Goal: Task Accomplishment & Management: Use online tool/utility

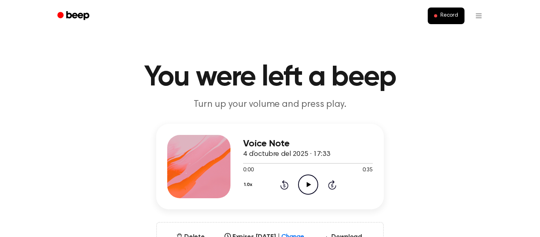
click at [309, 181] on icon "Play Audio" at bounding box center [308, 184] width 20 height 20
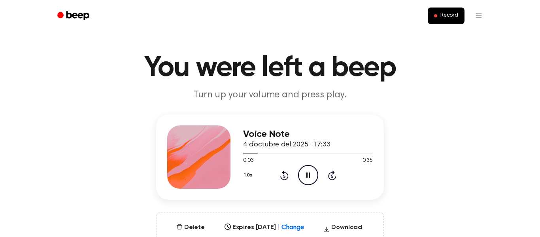
scroll to position [11, 0]
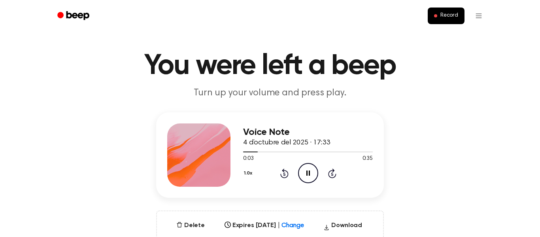
click at [312, 166] on icon "Pause Audio" at bounding box center [308, 173] width 20 height 20
click at [284, 174] on icon at bounding box center [284, 174] width 2 height 3
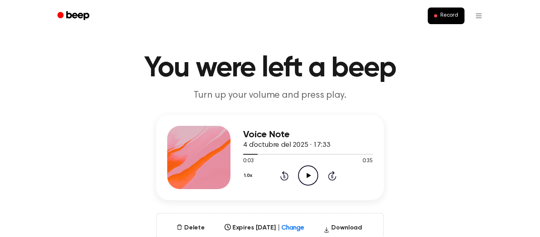
scroll to position [10, 0]
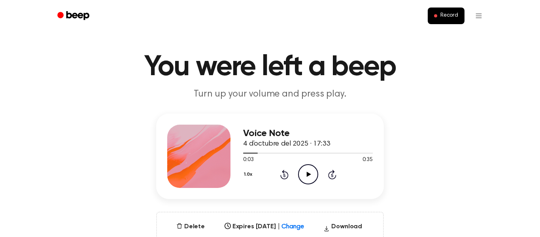
click at [306, 174] on icon "Play Audio" at bounding box center [308, 174] width 20 height 20
click at [284, 176] on icon at bounding box center [284, 175] width 2 height 3
click at [285, 176] on icon at bounding box center [284, 175] width 2 height 3
click at [402, 171] on div "Voice Note 4 d’octubre del 2025 · 17:33 0:03 0:35 Your browser does not support…" at bounding box center [269, 185] width 521 height 142
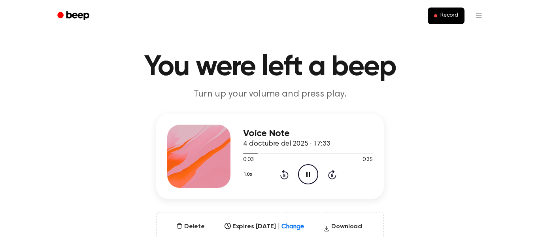
click at [310, 172] on icon "Pause Audio" at bounding box center [308, 174] width 20 height 20
click at [307, 174] on icon at bounding box center [309, 174] width 4 height 5
click at [331, 174] on icon "Skip 5 seconds" at bounding box center [332, 174] width 9 height 10
click at [315, 175] on icon "Pause Audio" at bounding box center [308, 174] width 20 height 20
click at [284, 174] on icon at bounding box center [284, 175] width 2 height 3
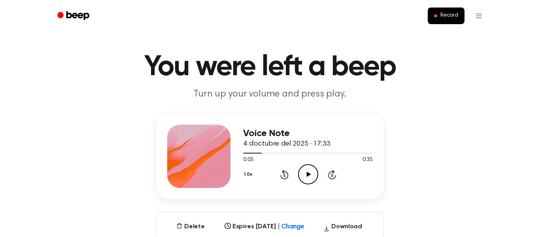
click at [307, 171] on icon "Play Audio" at bounding box center [308, 174] width 20 height 20
click at [283, 174] on icon "Rewind 5 seconds" at bounding box center [284, 174] width 9 height 10
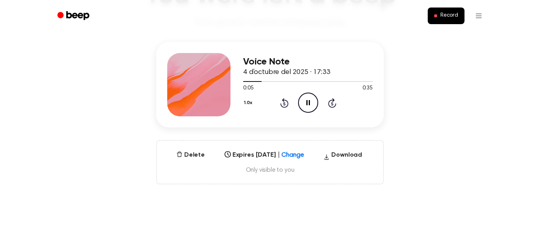
scroll to position [78, 0]
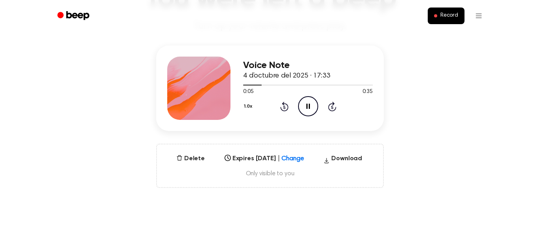
click at [309, 113] on icon "Pause Audio" at bounding box center [308, 106] width 20 height 20
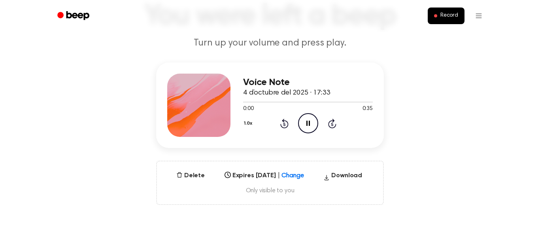
scroll to position [0, 0]
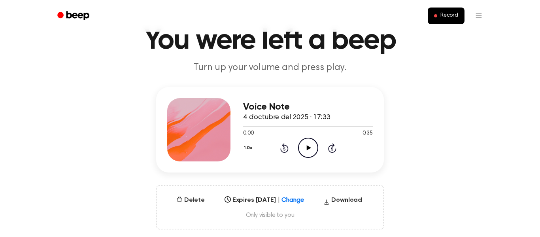
scroll to position [36, 0]
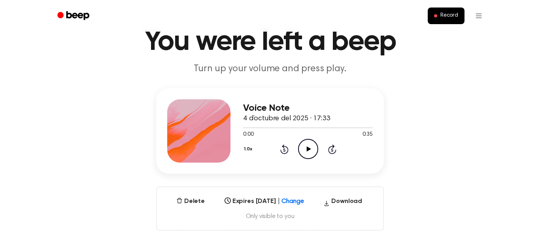
click at [312, 151] on icon "Play Audio" at bounding box center [308, 149] width 20 height 20
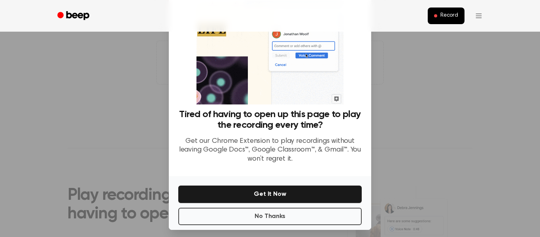
scroll to position [51, 0]
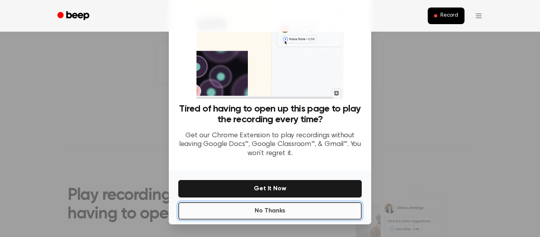
click at [284, 212] on button "No Thanks" at bounding box center [270, 210] width 184 height 17
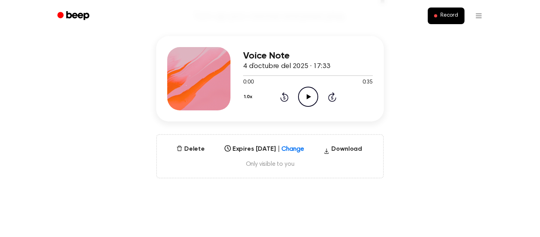
scroll to position [85, 0]
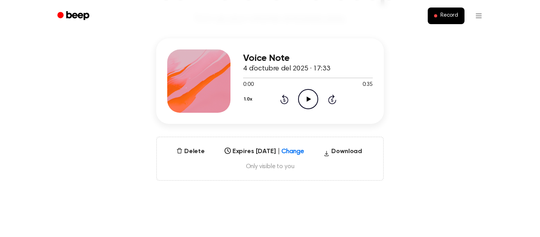
click at [310, 100] on icon at bounding box center [309, 99] width 4 height 5
click at [452, 13] on span "Record" at bounding box center [450, 15] width 18 height 7
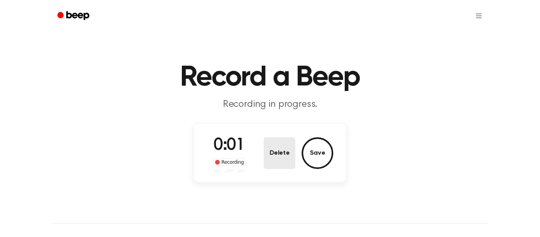
click at [281, 157] on button "Delete" at bounding box center [280, 153] width 32 height 32
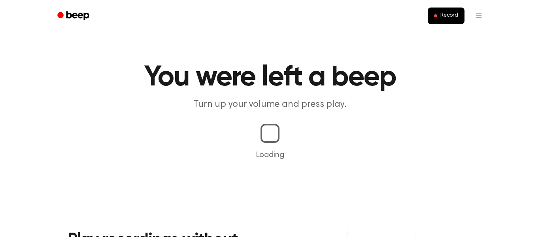
scroll to position [85, 0]
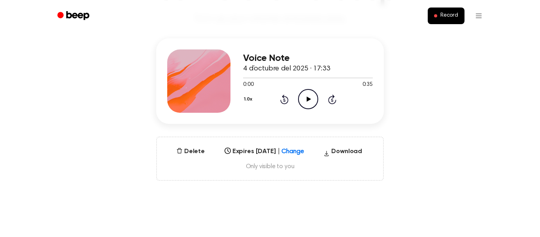
click at [309, 99] on icon at bounding box center [309, 99] width 4 height 5
click at [248, 100] on button "1.0x" at bounding box center [249, 99] width 12 height 13
click at [309, 104] on icon "Pause Audio" at bounding box center [308, 99] width 20 height 20
click at [303, 103] on icon "Play Audio" at bounding box center [308, 99] width 20 height 20
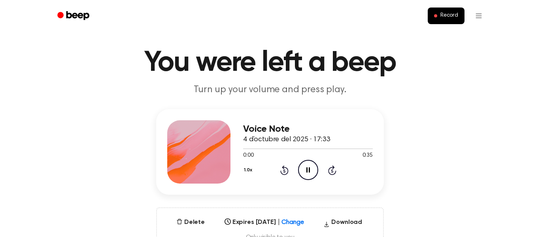
scroll to position [0, 0]
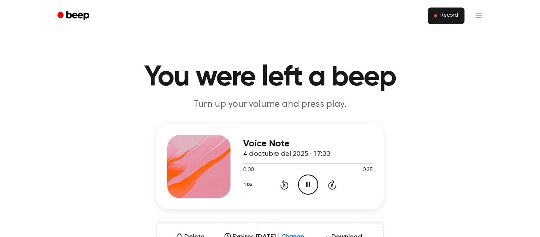
click at [451, 13] on span "Record" at bounding box center [450, 15] width 18 height 7
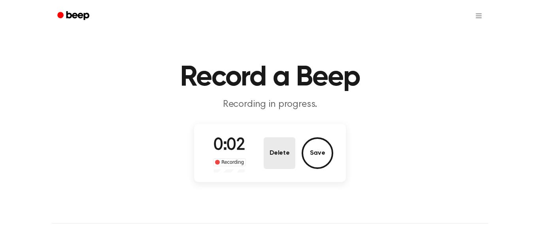
click at [285, 159] on button "Delete" at bounding box center [280, 153] width 32 height 32
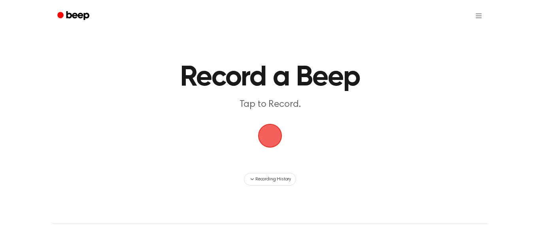
click at [279, 134] on span "button" at bounding box center [270, 136] width 41 height 41
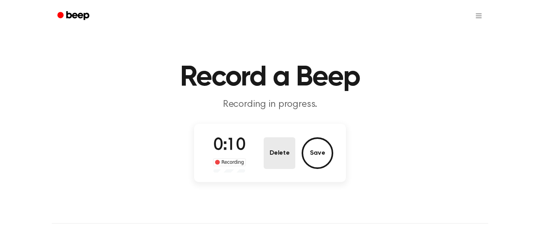
click at [278, 150] on button "Delete" at bounding box center [280, 153] width 32 height 32
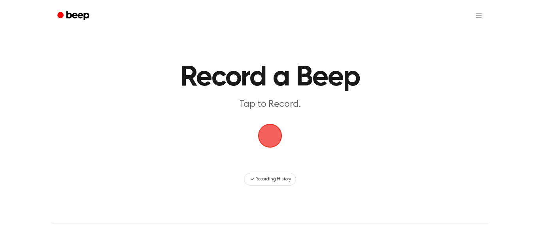
click at [263, 131] on span "button" at bounding box center [270, 136] width 44 height 44
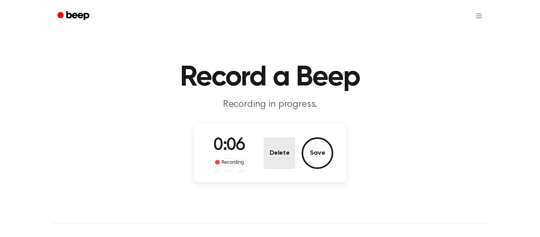
click at [281, 150] on button "Delete" at bounding box center [280, 153] width 32 height 32
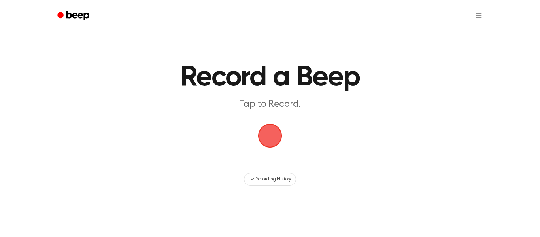
click at [271, 140] on span "button" at bounding box center [270, 135] width 37 height 37
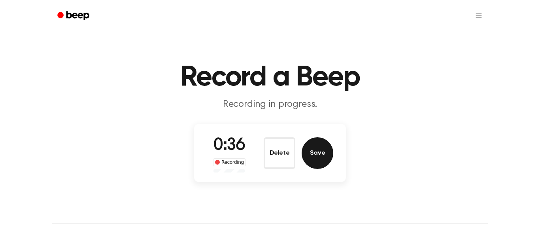
click at [314, 148] on button "Save" at bounding box center [318, 153] width 32 height 32
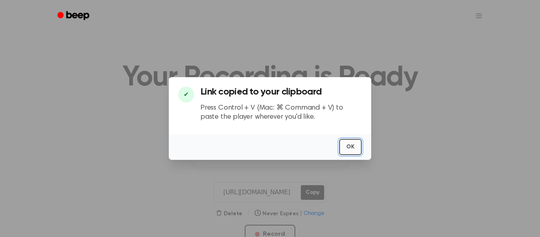
click at [351, 147] on button "OK" at bounding box center [350, 147] width 23 height 16
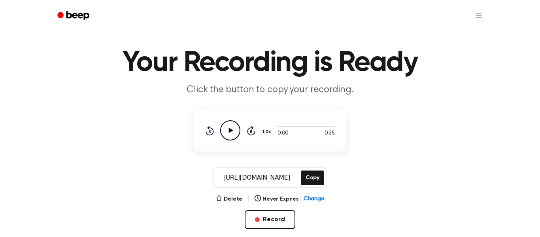
scroll to position [66, 0]
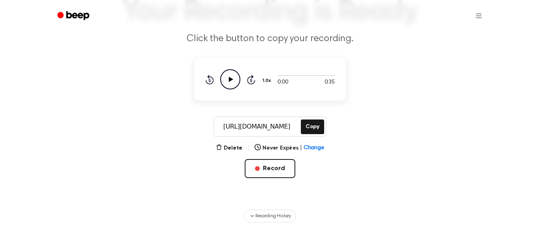
click at [224, 78] on icon "Play Audio" at bounding box center [230, 79] width 20 height 20
click at [229, 76] on icon "Pause Audio" at bounding box center [230, 79] width 20 height 20
click at [232, 77] on icon "Play Audio" at bounding box center [230, 79] width 20 height 20
click at [210, 80] on icon at bounding box center [210, 80] width 2 height 3
click at [265, 80] on button "1.0x" at bounding box center [268, 80] width 12 height 13
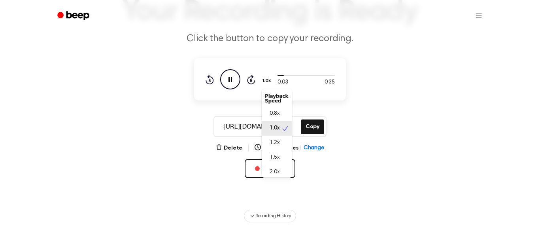
click at [234, 77] on icon "Pause Audio" at bounding box center [230, 79] width 20 height 20
click at [235, 79] on icon "Play Audio" at bounding box center [230, 79] width 20 height 20
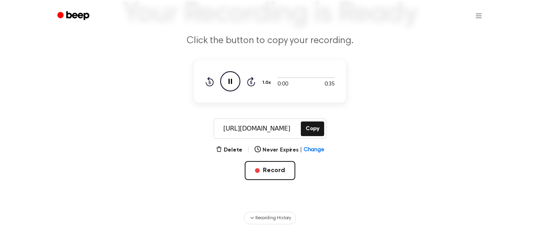
scroll to position [63, 0]
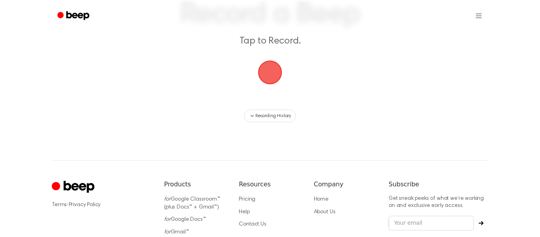
click at [479, 20] on html "Record a Beep Tap to Record. Recording History ⚠️ We are experiencing issues wi…" at bounding box center [270, 124] width 540 height 374
click at [477, 35] on link "Recording History" at bounding box center [462, 35] width 49 height 13
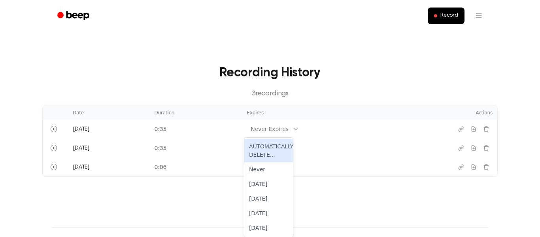
click at [168, 132] on td "0:35" at bounding box center [196, 128] width 93 height 19
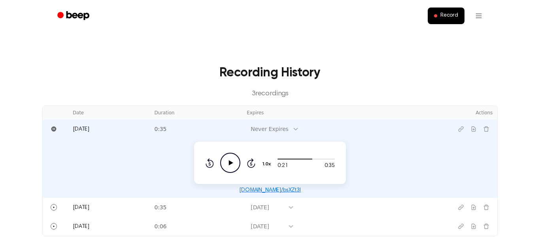
click at [207, 164] on icon "Rewind 5 seconds" at bounding box center [209, 163] width 9 height 10
click at [231, 163] on icon at bounding box center [231, 162] width 4 height 5
click at [237, 159] on icon "Pause Audio" at bounding box center [230, 163] width 20 height 20
click at [210, 164] on icon at bounding box center [210, 163] width 2 height 3
click at [212, 164] on icon "Rewind 5 seconds" at bounding box center [209, 163] width 9 height 10
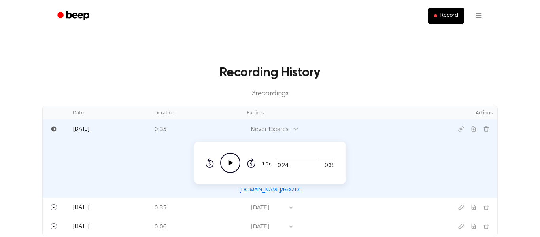
click at [209, 165] on icon "Rewind 5 seconds" at bounding box center [209, 163] width 9 height 10
click at [210, 164] on icon at bounding box center [210, 163] width 2 height 3
click at [212, 163] on icon "Rewind 5 seconds" at bounding box center [209, 163] width 9 height 10
click at [213, 163] on icon at bounding box center [210, 162] width 8 height 9
click at [210, 164] on icon at bounding box center [210, 163] width 2 height 3
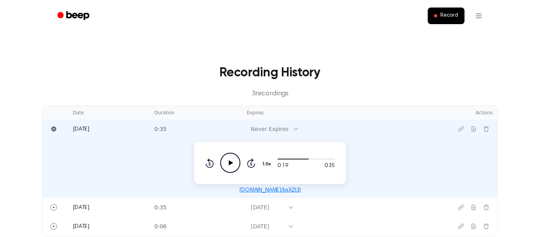
click at [213, 163] on icon at bounding box center [210, 162] width 8 height 9
click at [206, 158] on icon "Rewind 5 seconds" at bounding box center [209, 163] width 9 height 10
click at [209, 160] on icon at bounding box center [210, 162] width 8 height 9
click at [214, 159] on icon "Rewind 5 seconds" at bounding box center [209, 163] width 9 height 10
click at [214, 162] on icon at bounding box center [210, 162] width 8 height 9
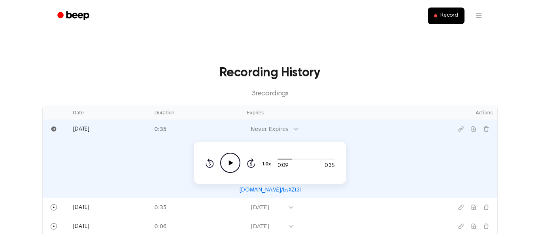
click at [210, 164] on icon at bounding box center [210, 163] width 2 height 3
click at [210, 160] on icon at bounding box center [210, 162] width 8 height 9
click at [233, 160] on icon "Play Audio" at bounding box center [230, 163] width 20 height 20
click at [212, 159] on icon "Rewind 5 seconds" at bounding box center [209, 163] width 9 height 10
click at [209, 165] on icon "Rewind 5 seconds" at bounding box center [209, 163] width 9 height 10
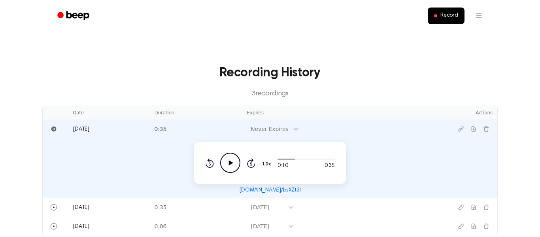
click at [210, 164] on icon at bounding box center [210, 163] width 2 height 3
click at [209, 164] on icon "Rewind 5 seconds" at bounding box center [209, 163] width 9 height 10
click at [210, 165] on icon "Rewind 5 seconds" at bounding box center [209, 163] width 9 height 10
click at [210, 164] on icon at bounding box center [210, 163] width 2 height 3
click at [229, 162] on icon "Play Audio" at bounding box center [230, 163] width 20 height 20
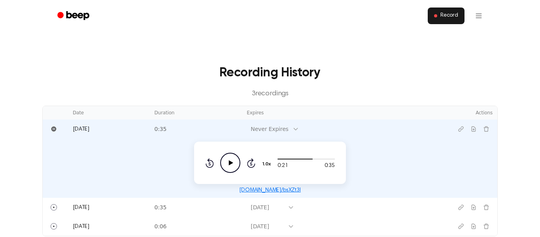
click at [450, 15] on span "Record" at bounding box center [450, 15] width 18 height 7
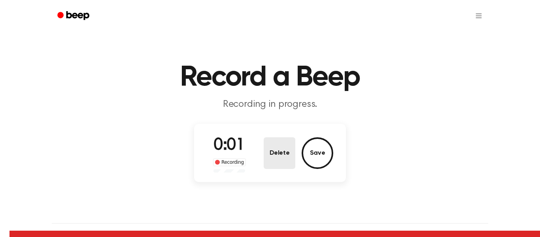
click at [286, 157] on button "Delete" at bounding box center [280, 153] width 32 height 32
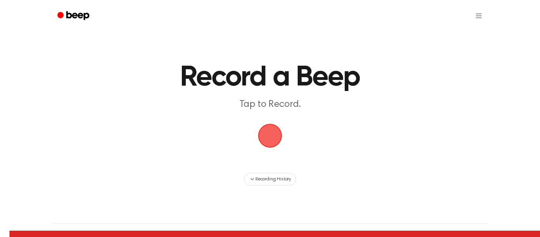
click at [274, 138] on span "button" at bounding box center [270, 136] width 24 height 24
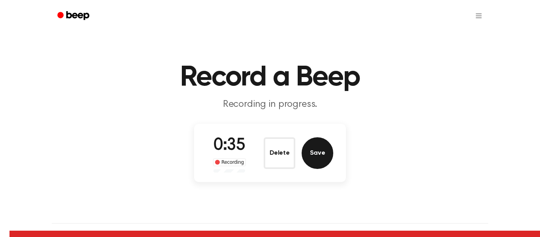
click at [323, 155] on button "Save" at bounding box center [318, 153] width 32 height 32
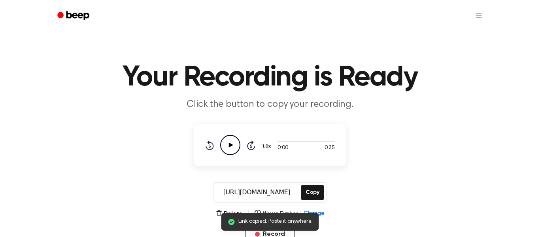
click at [231, 142] on icon "Play Audio" at bounding box center [230, 145] width 20 height 20
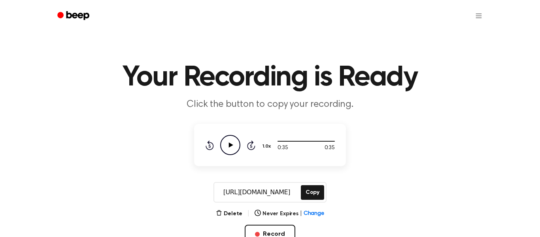
click at [479, 16] on html "Your Recording is Ready Click the button to copy your recording. 0:35 0:35 1.0x…" at bounding box center [270, 238] width 540 height 476
click at [482, 34] on link "Recording History" at bounding box center [462, 35] width 49 height 13
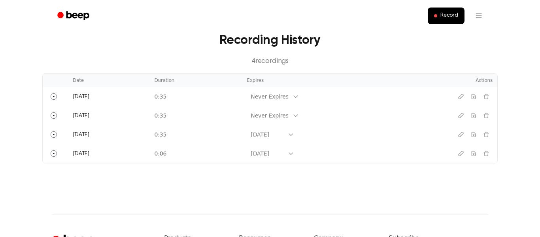
scroll to position [32, 0]
click at [208, 100] on td "0:35" at bounding box center [196, 96] width 93 height 19
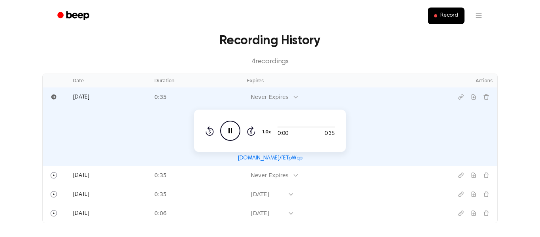
click at [251, 132] on icon at bounding box center [251, 131] width 2 height 3
click at [252, 133] on icon at bounding box center [251, 131] width 2 height 3
click at [251, 133] on icon at bounding box center [251, 131] width 2 height 3
click at [210, 132] on icon at bounding box center [210, 131] width 2 height 3
click at [231, 132] on icon at bounding box center [231, 130] width 4 height 5
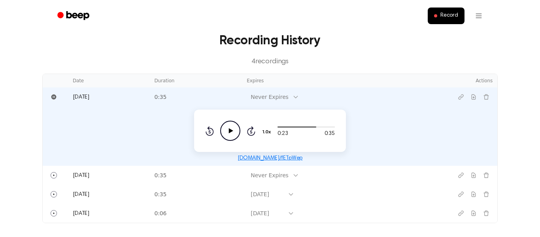
click at [267, 159] on link "beep.audio/fETpWep" at bounding box center [270, 158] width 65 height 6
click at [461, 98] on icon "Copy link" at bounding box center [461, 97] width 5 height 5
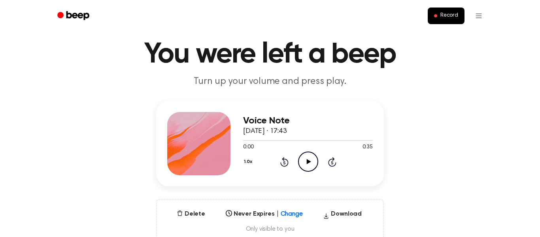
scroll to position [54, 0]
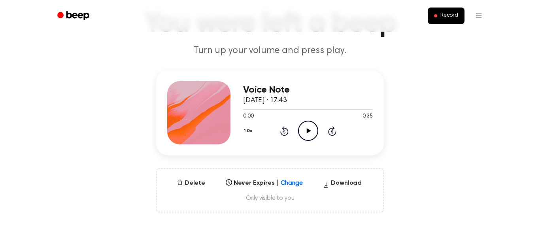
click at [311, 132] on icon "Play Audio" at bounding box center [308, 131] width 20 height 20
click at [315, 129] on icon "Pause Audio" at bounding box center [308, 131] width 20 height 20
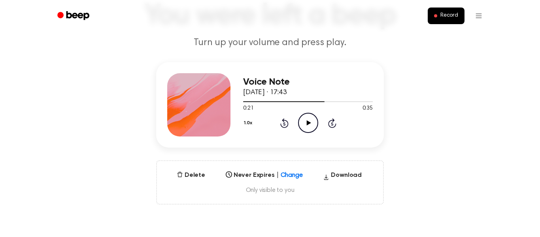
scroll to position [62, 0]
click at [339, 176] on button "Download" at bounding box center [342, 176] width 45 height 13
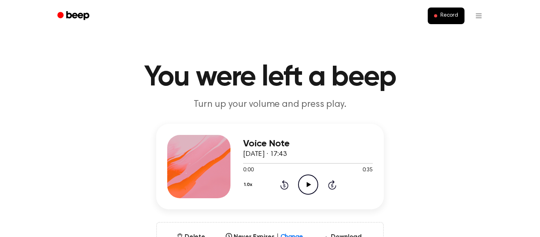
click at [305, 194] on icon "Play Audio" at bounding box center [308, 184] width 20 height 20
click at [309, 189] on icon "Pause Audio" at bounding box center [308, 184] width 20 height 20
